Goal: Navigation & Orientation: Find specific page/section

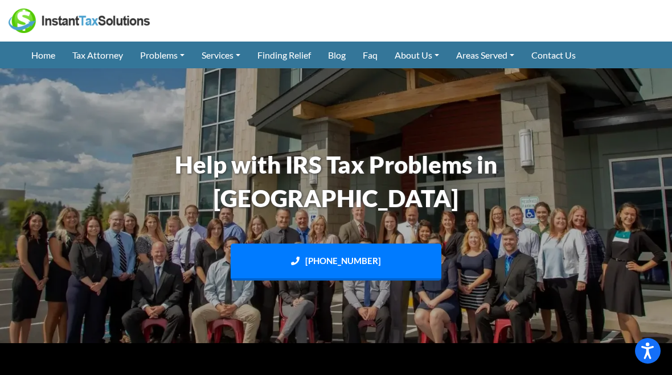
click at [46, 59] on link "Home" at bounding box center [43, 55] width 41 height 27
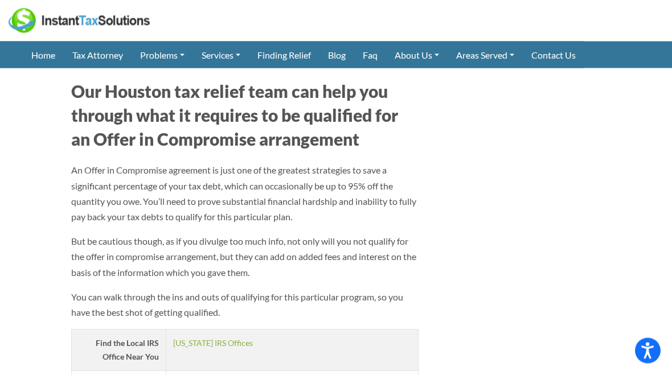
scroll to position [1698, 0]
